Goal: Task Accomplishment & Management: Manage account settings

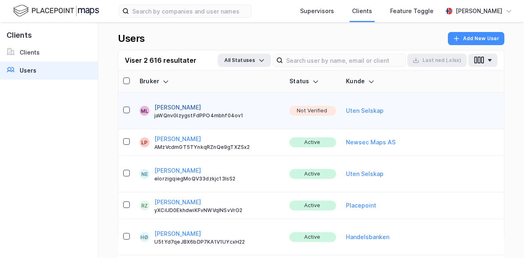
click at [184, 102] on button "[PERSON_NAME]" at bounding box center [177, 107] width 47 height 10
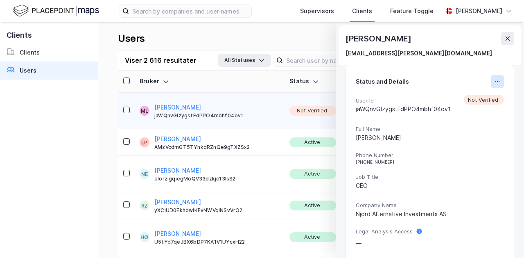
click at [498, 81] on icon at bounding box center [497, 81] width 7 height 7
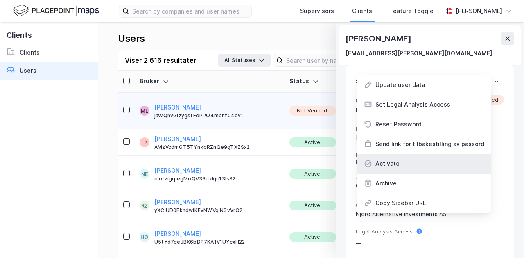
click at [426, 158] on div "Activate" at bounding box center [425, 164] width 134 height 20
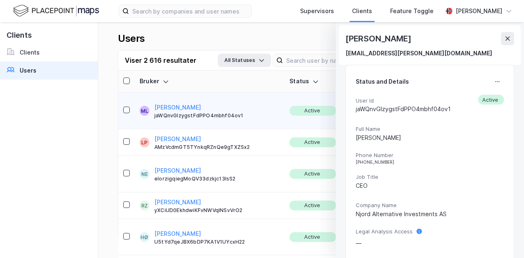
click at [505, 39] on icon at bounding box center [508, 38] width 7 height 7
